Goal: Task Accomplishment & Management: Manage account settings

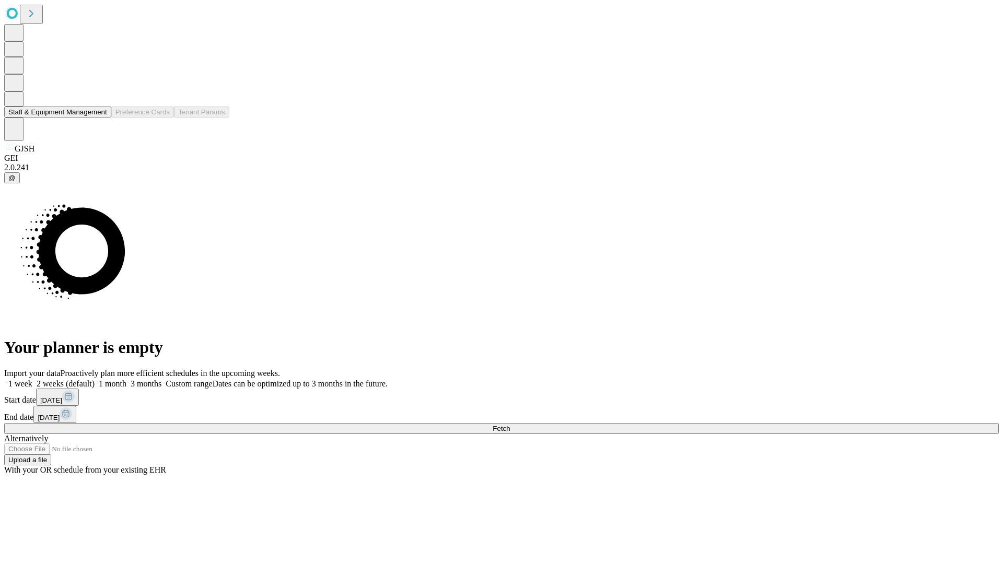
click at [100, 117] on button "Staff & Equipment Management" at bounding box center [57, 112] width 107 height 11
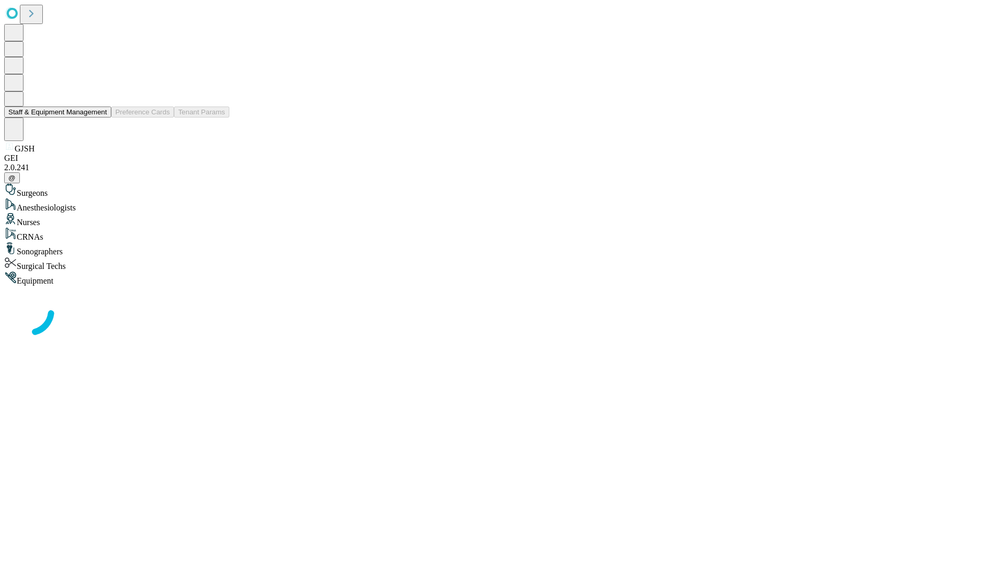
click at [100, 117] on button "Staff & Equipment Management" at bounding box center [57, 112] width 107 height 11
